Goal: Transaction & Acquisition: Purchase product/service

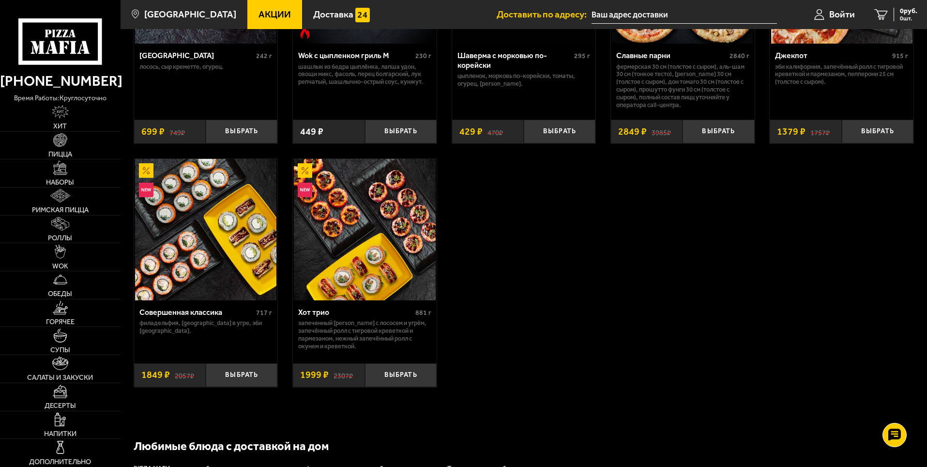
scroll to position [589, 0]
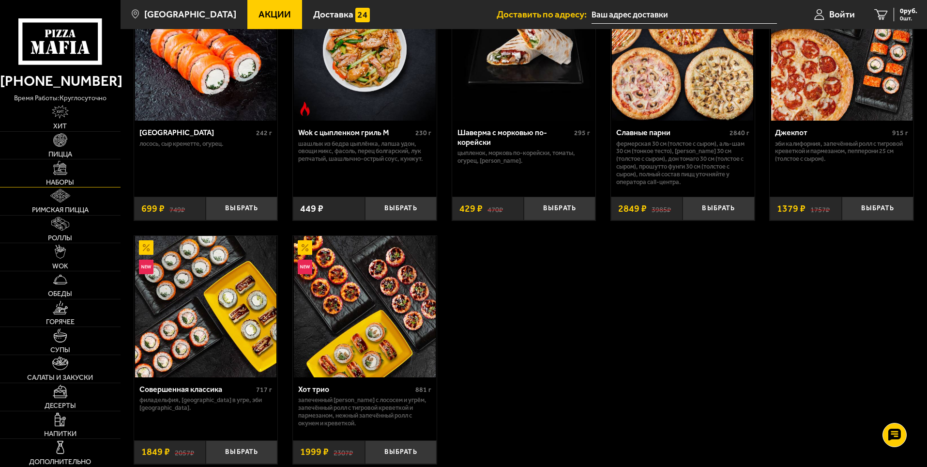
click at [65, 174] on img at bounding box center [60, 168] width 14 height 14
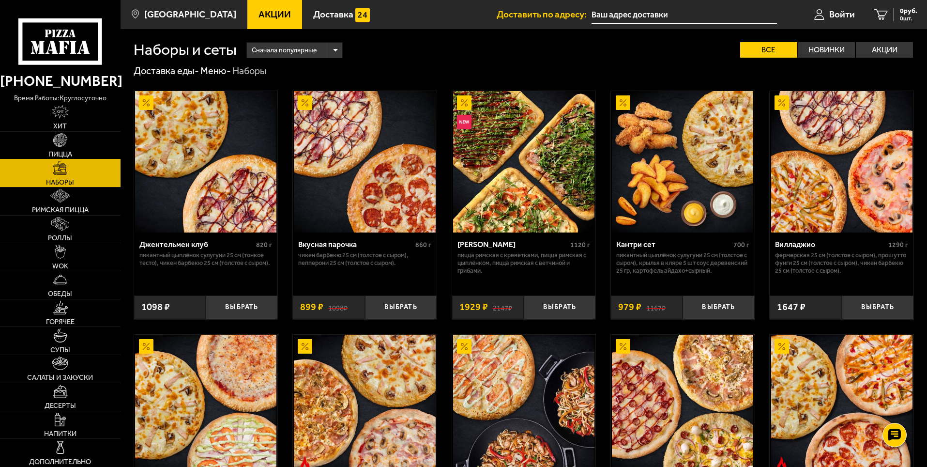
click at [65, 145] on img at bounding box center [60, 140] width 14 height 14
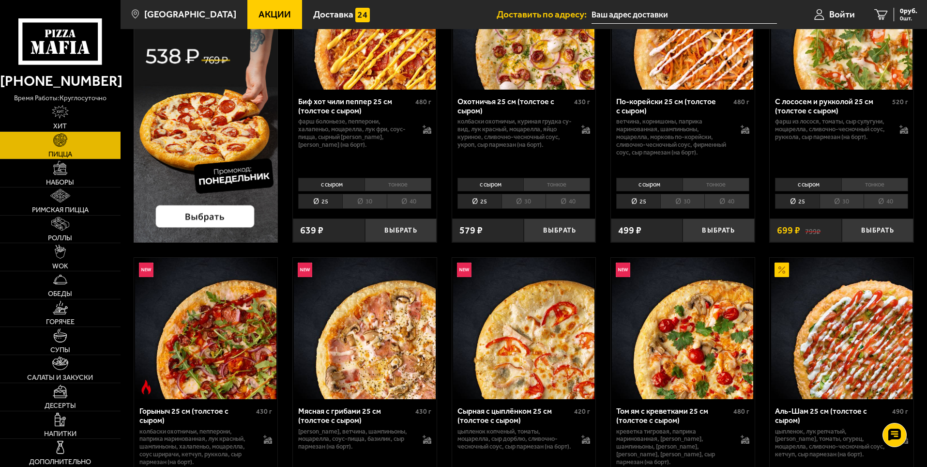
scroll to position [145, 0]
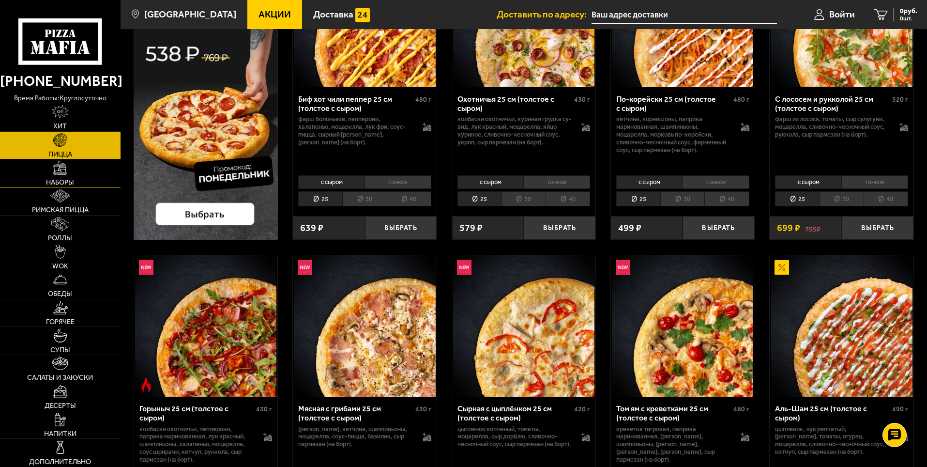
click at [58, 183] on span "Наборы" at bounding box center [60, 182] width 28 height 7
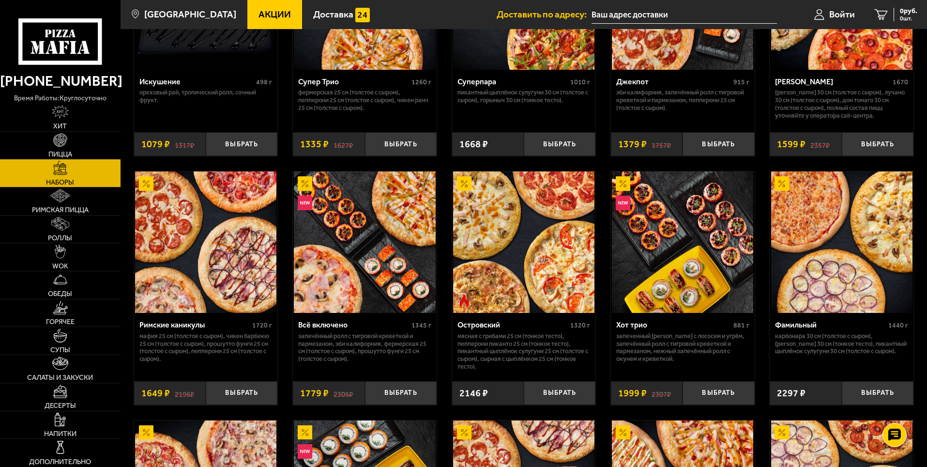
scroll to position [678, 0]
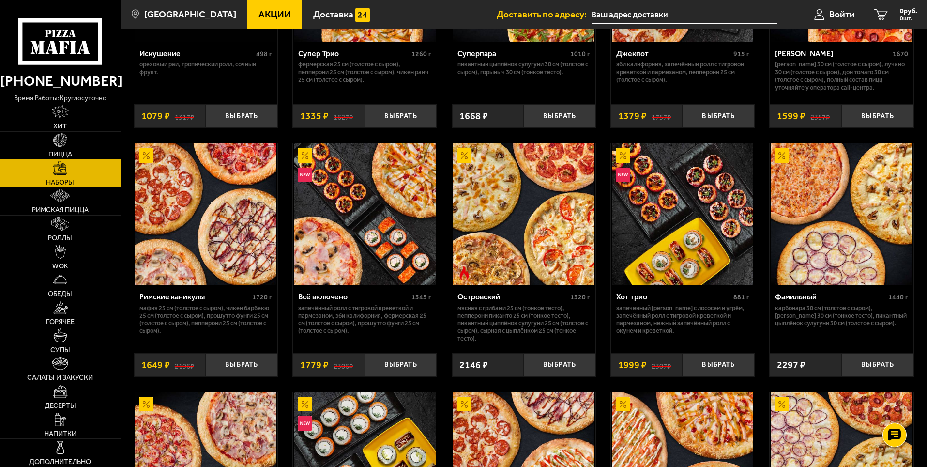
click at [211, 261] on img at bounding box center [205, 213] width 141 height 141
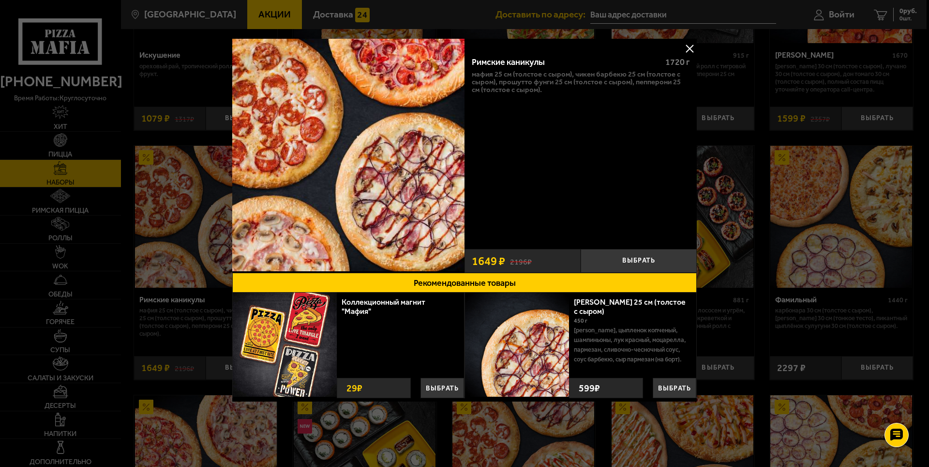
click at [691, 45] on button at bounding box center [689, 48] width 15 height 15
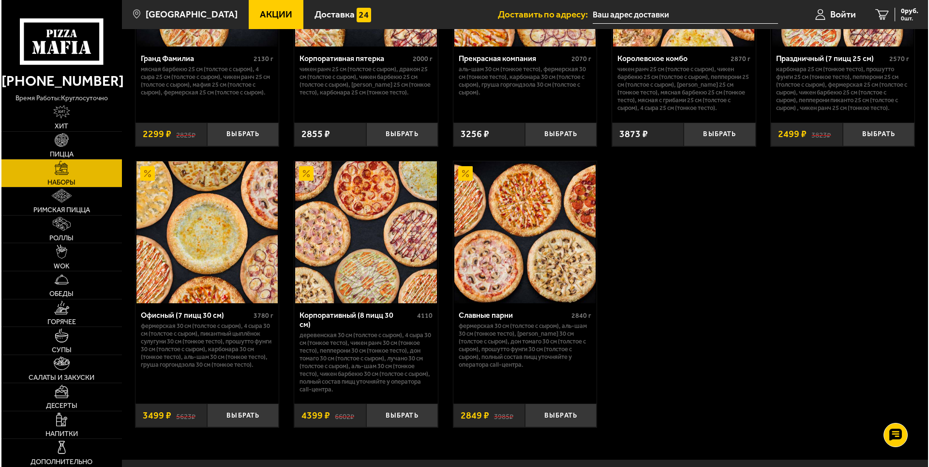
scroll to position [1452, 0]
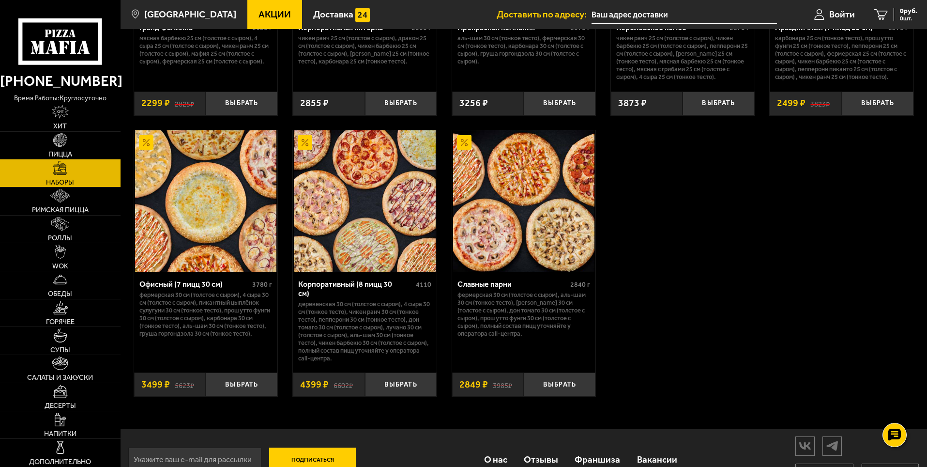
click at [619, 13] on input "text" at bounding box center [683, 15] width 185 height 18
